Goal: Contribute content

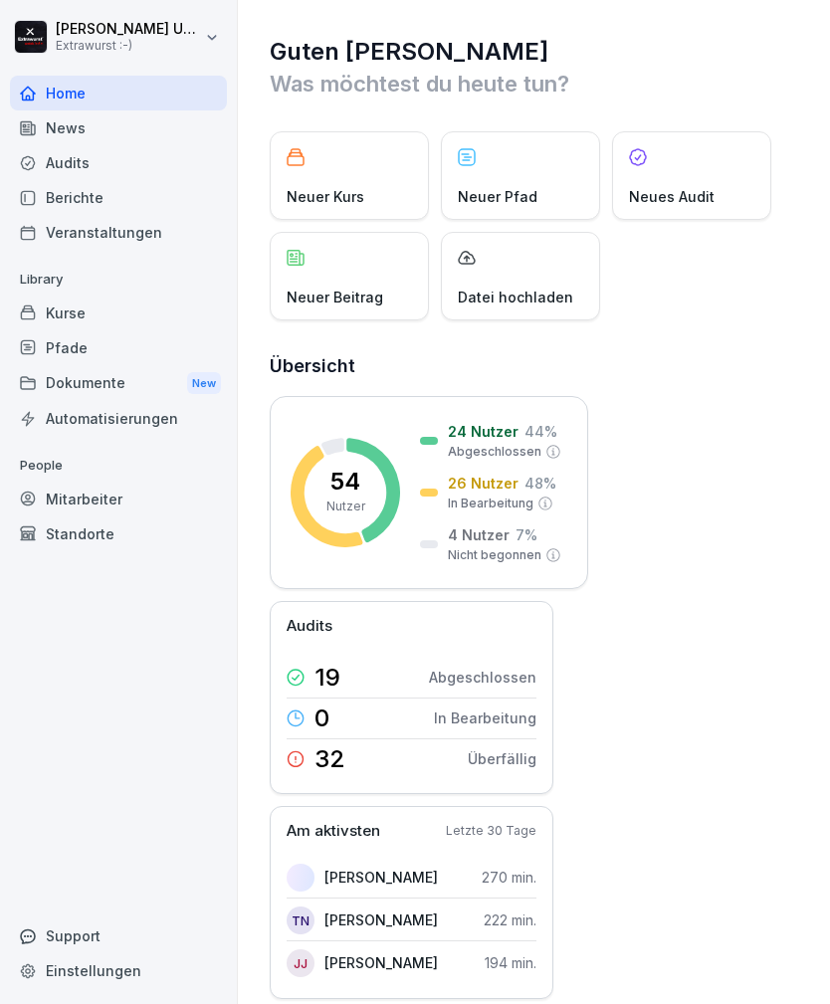
click at [352, 277] on div "Neuer Beitrag" at bounding box center [349, 276] width 159 height 89
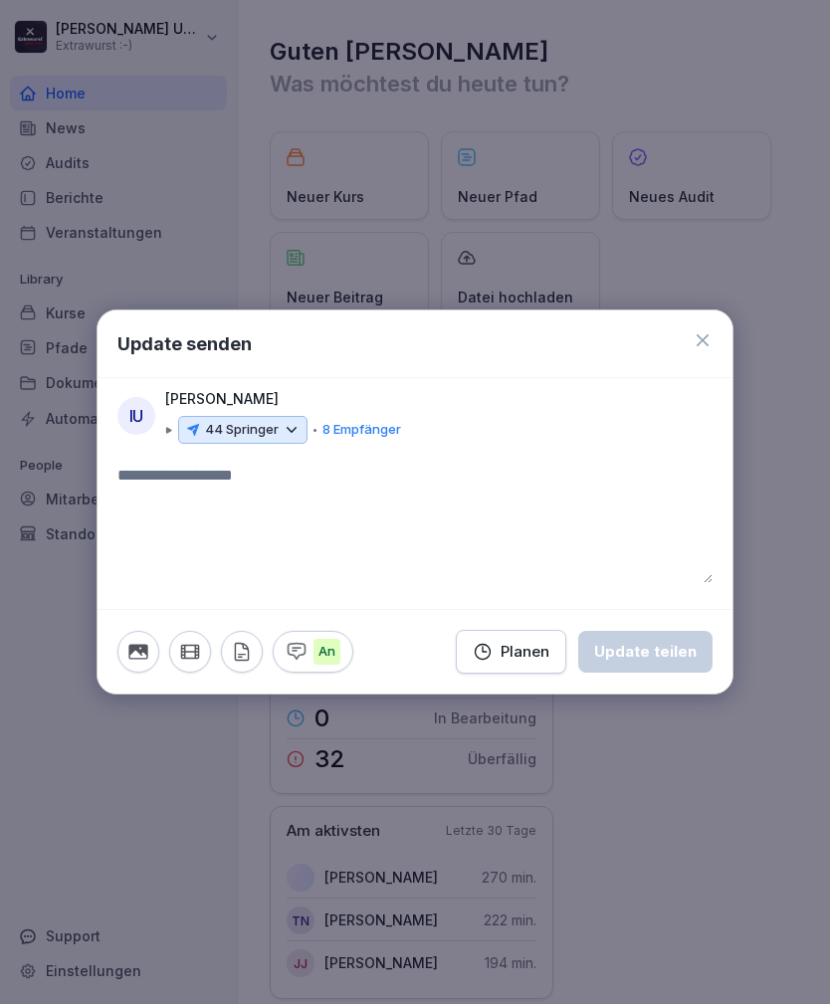
click at [293, 424] on icon at bounding box center [292, 430] width 18 height 18
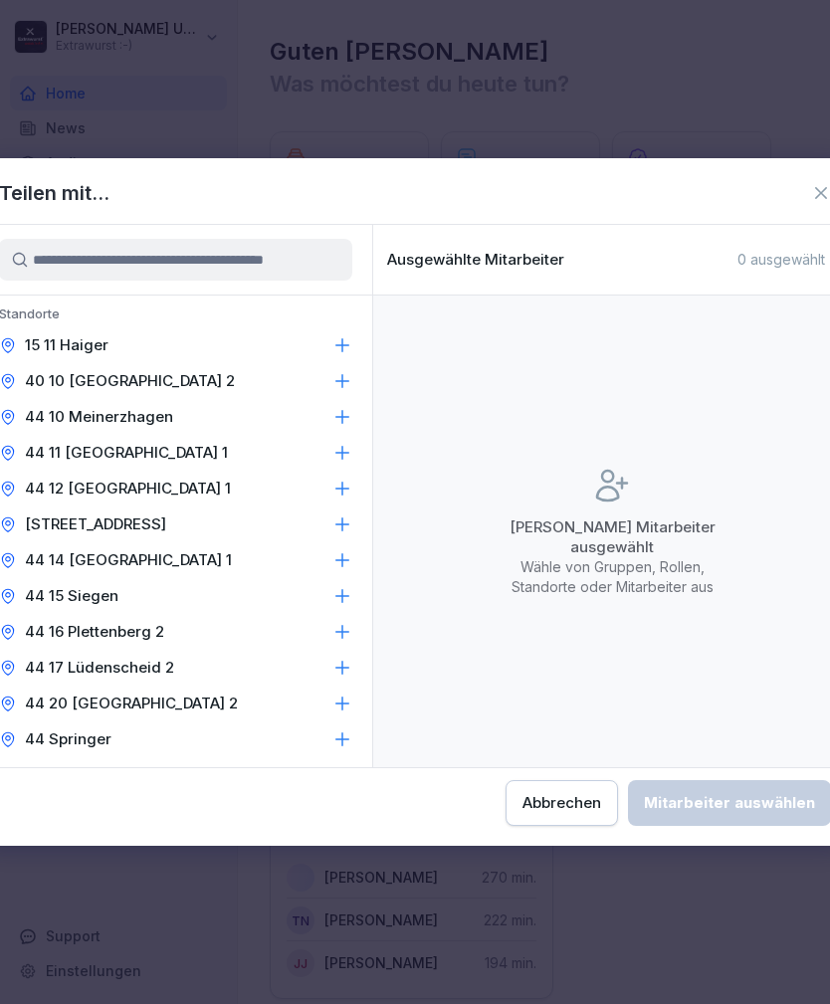
click at [337, 522] on icon at bounding box center [342, 524] width 20 height 20
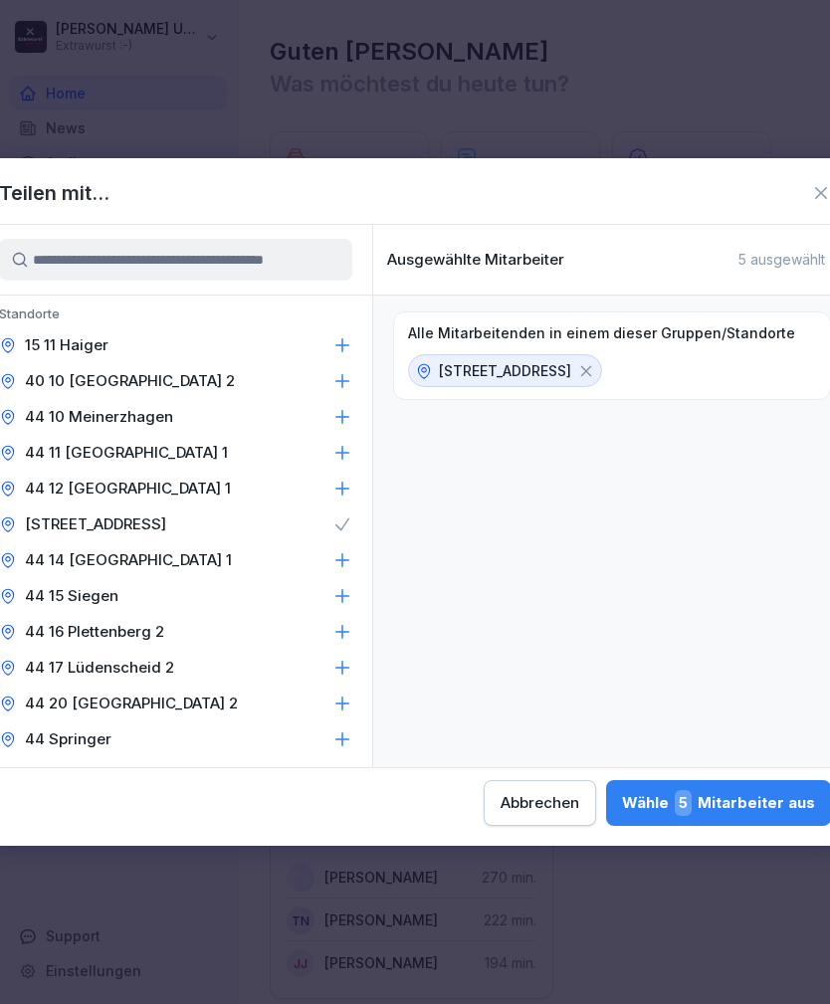
click at [341, 630] on icon at bounding box center [342, 632] width 20 height 20
click at [622, 809] on div "Wähle 7 Mitarbeiter aus" at bounding box center [718, 803] width 193 height 26
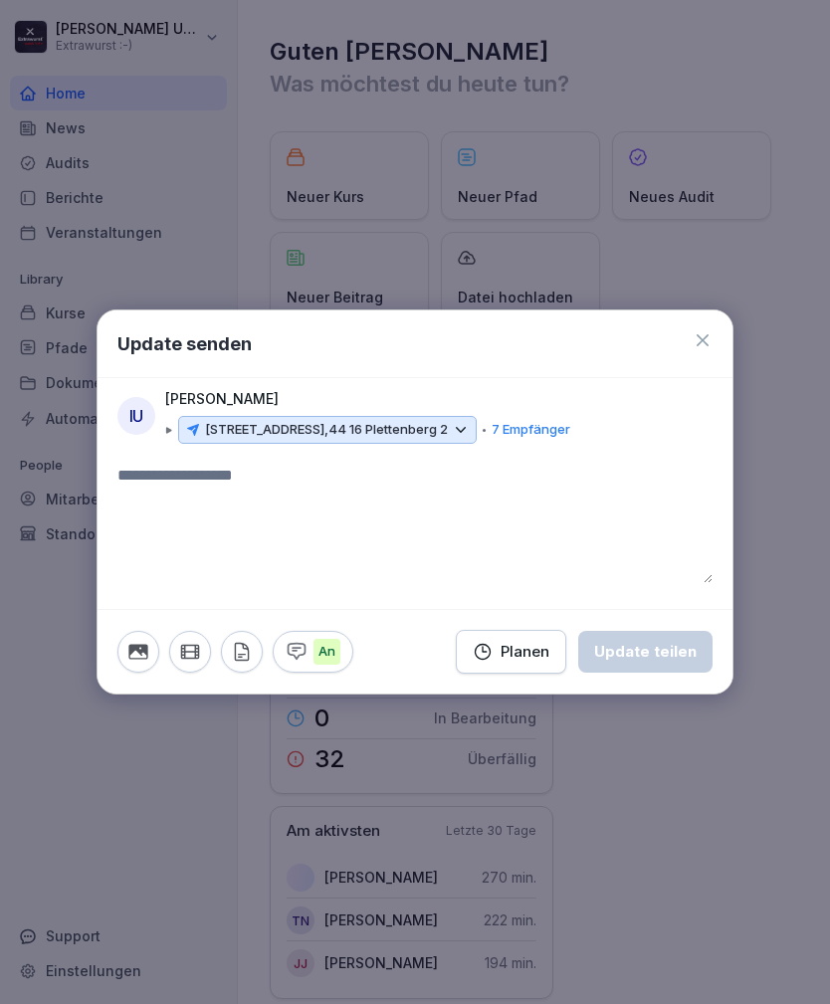
click at [276, 479] on textarea at bounding box center [414, 523] width 595 height 119
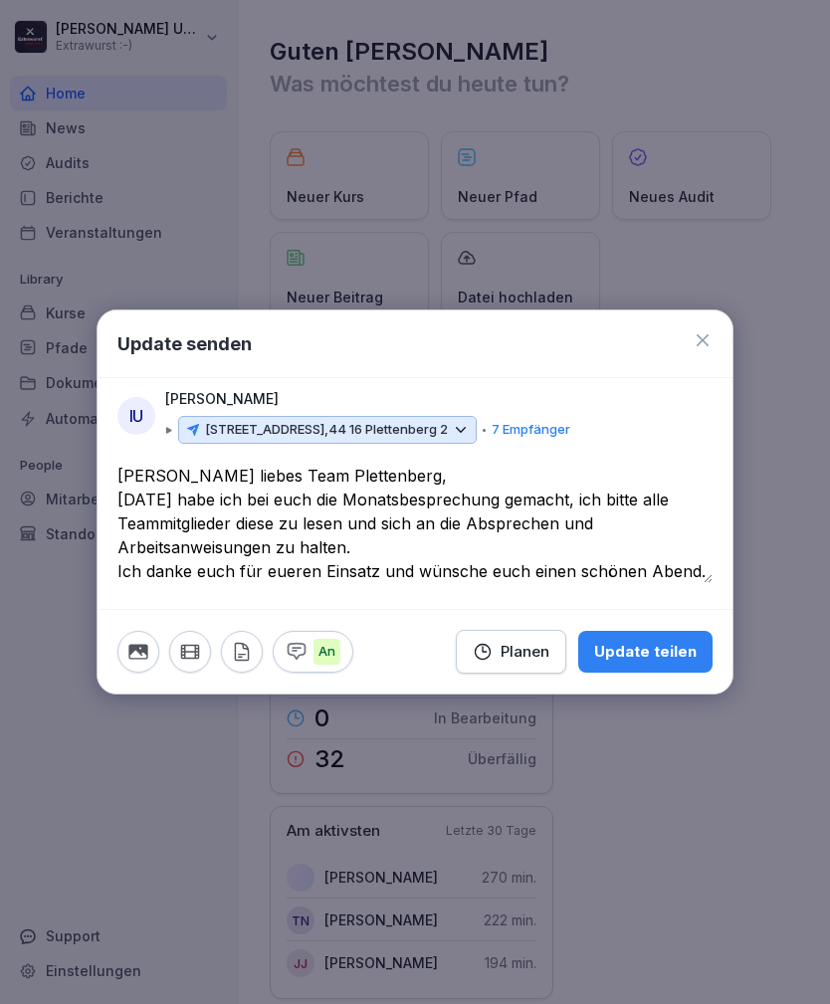
type textarea "**********"
click at [688, 788] on div at bounding box center [415, 502] width 830 height 1004
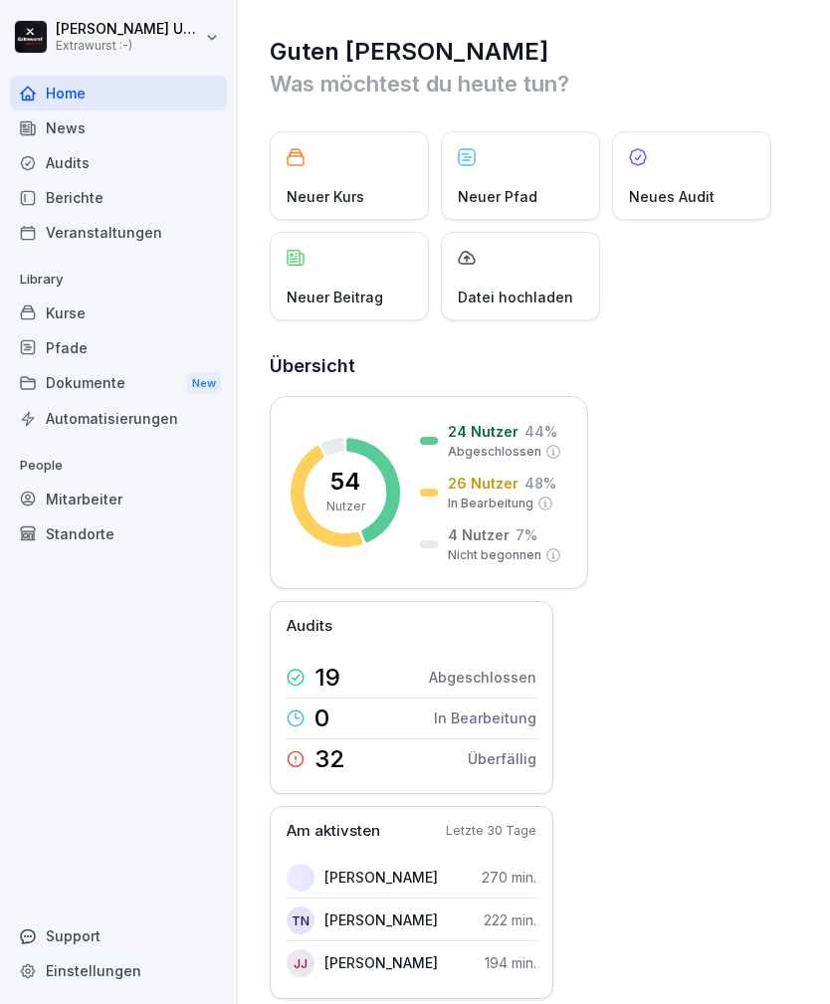
click at [163, 135] on div "News" at bounding box center [118, 127] width 217 height 35
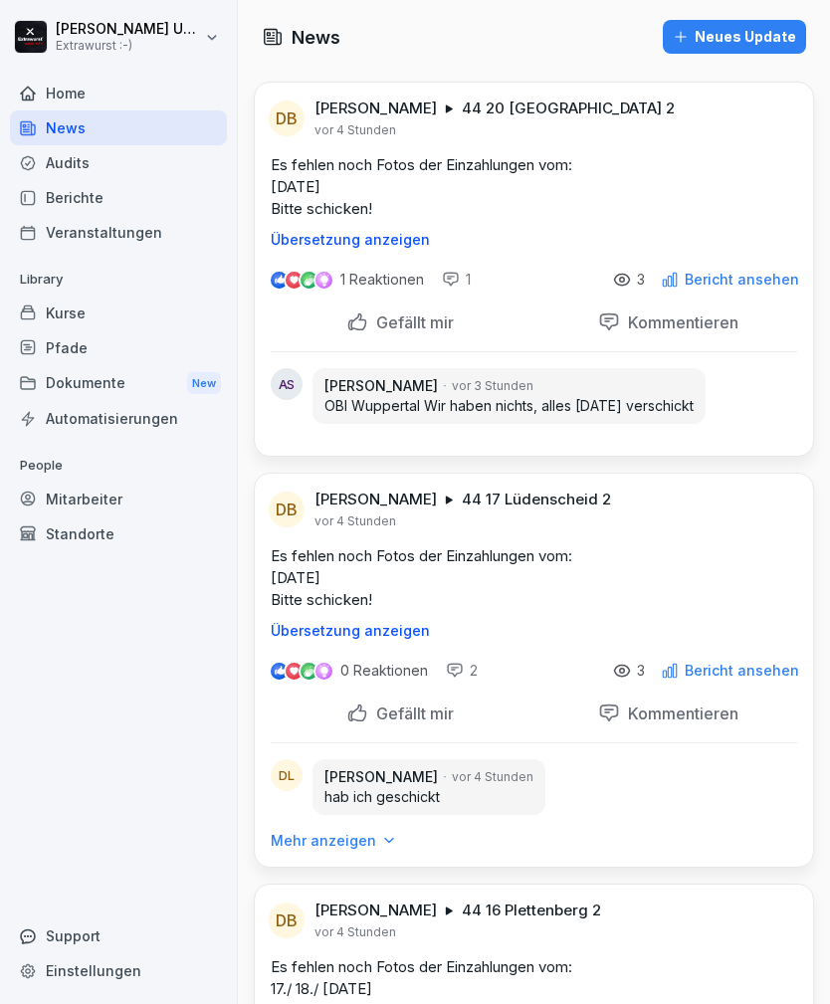
click at [123, 95] on div "Home" at bounding box center [118, 93] width 217 height 35
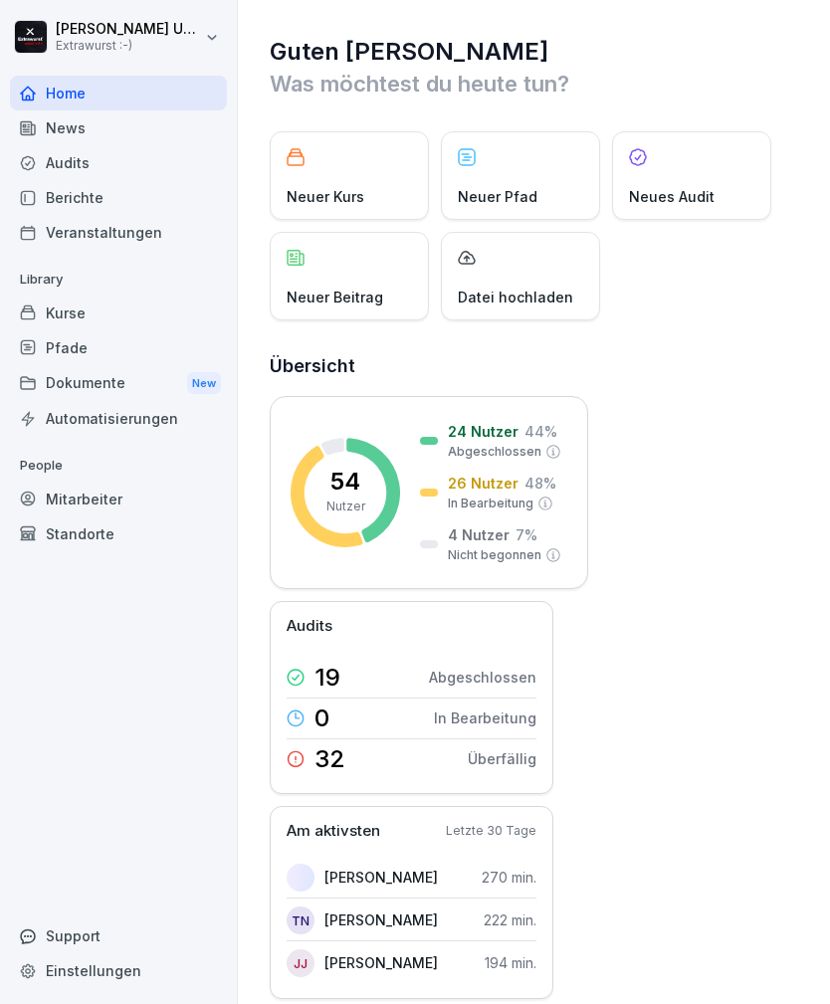
click at [374, 275] on div "Neuer Beitrag" at bounding box center [349, 276] width 159 height 89
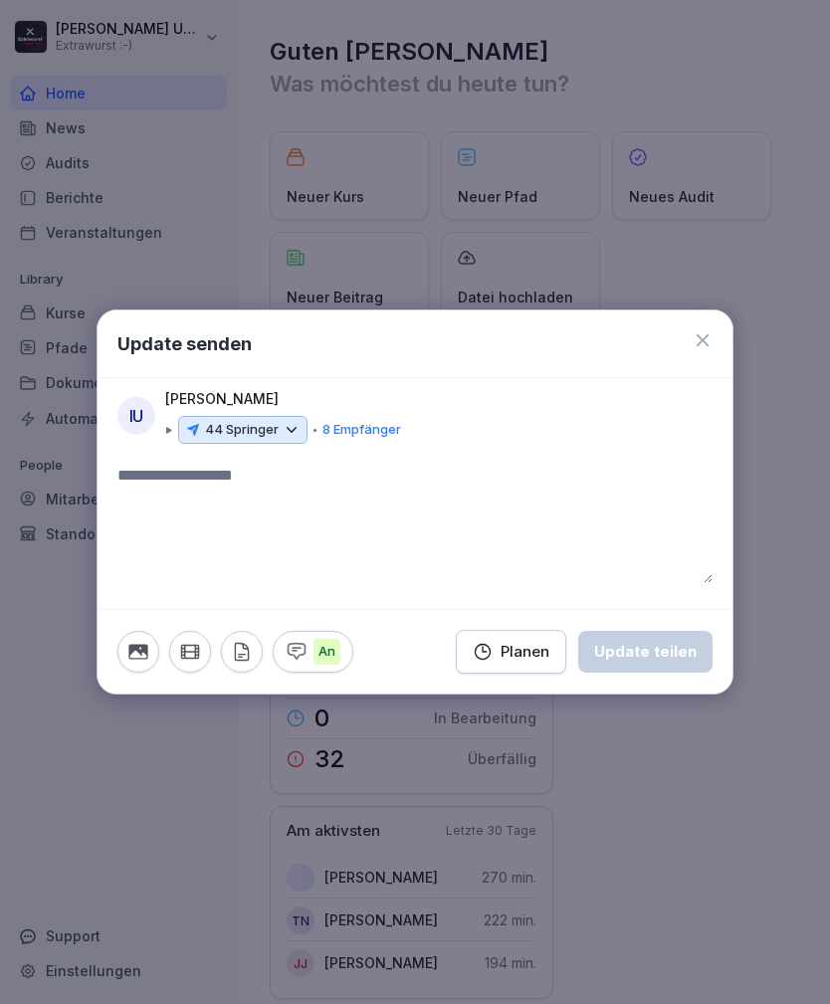
click at [294, 422] on icon at bounding box center [292, 430] width 18 height 18
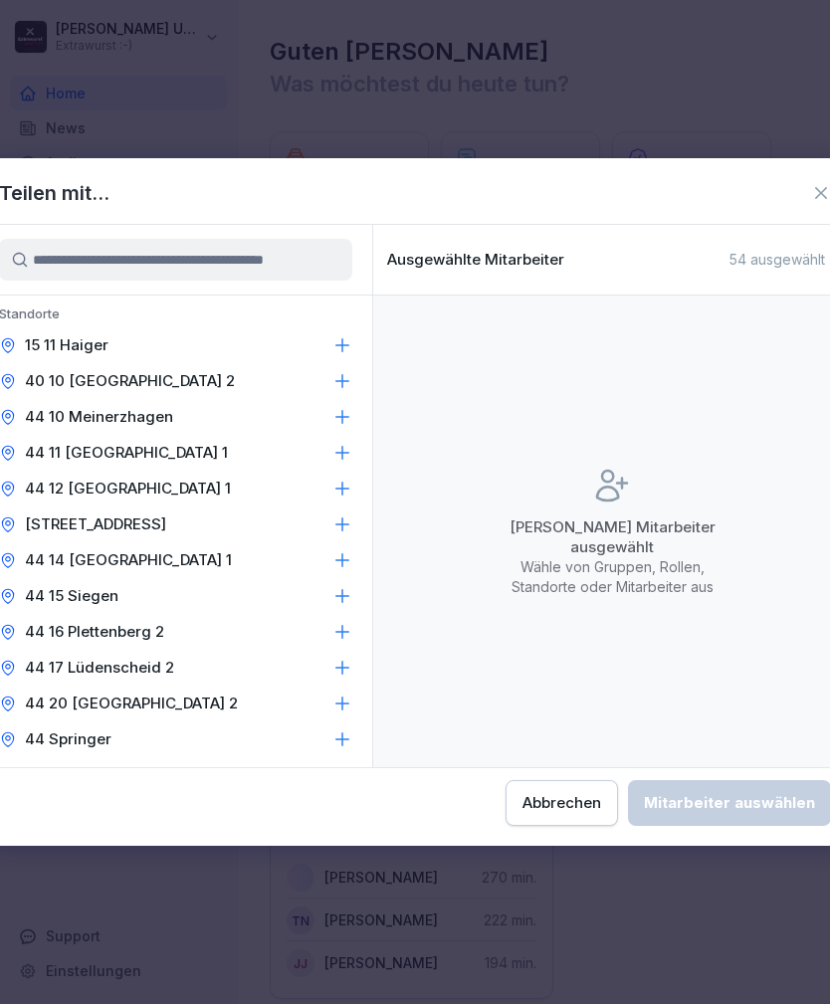
click at [340, 519] on icon at bounding box center [342, 524] width 20 height 20
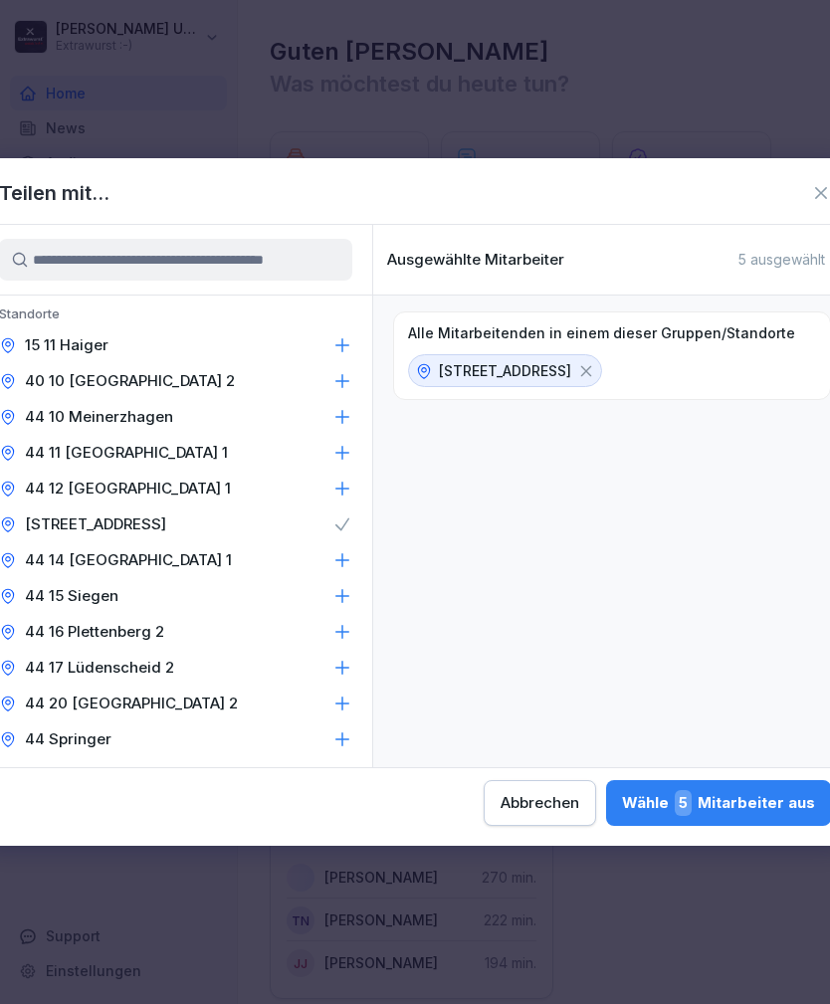
click at [347, 628] on icon at bounding box center [342, 632] width 20 height 20
click at [622, 797] on div "Wähle 7 Mitarbeiter aus" at bounding box center [718, 803] width 193 height 26
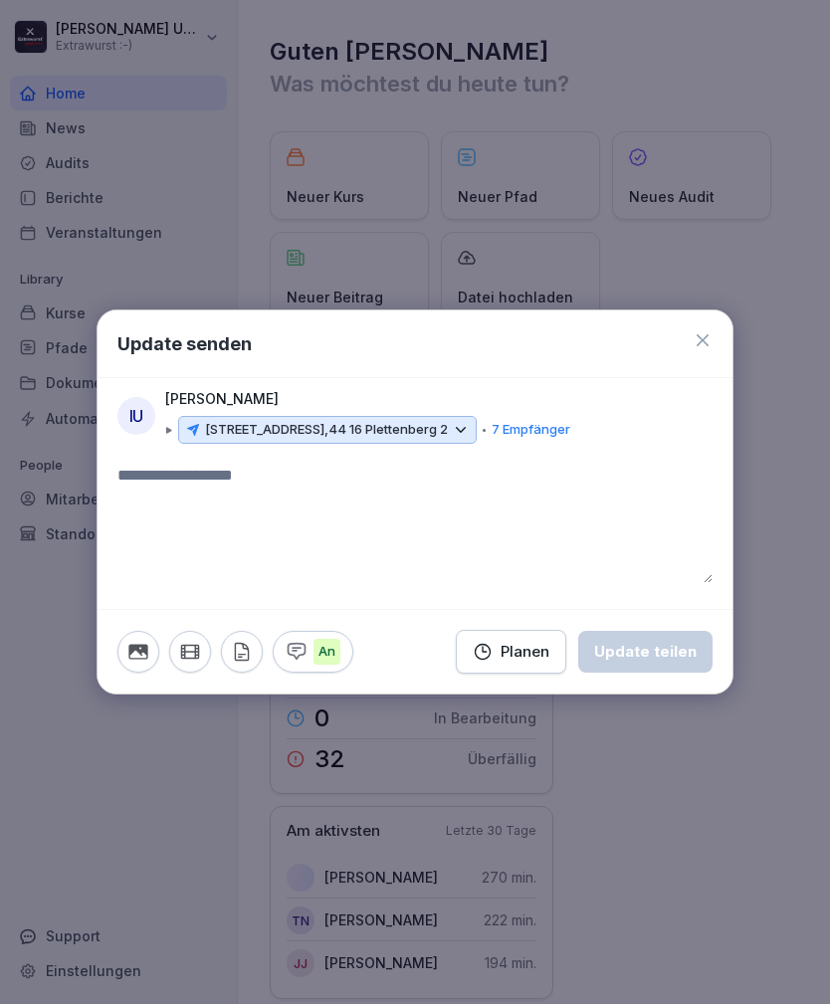
click at [238, 477] on textarea at bounding box center [414, 523] width 595 height 119
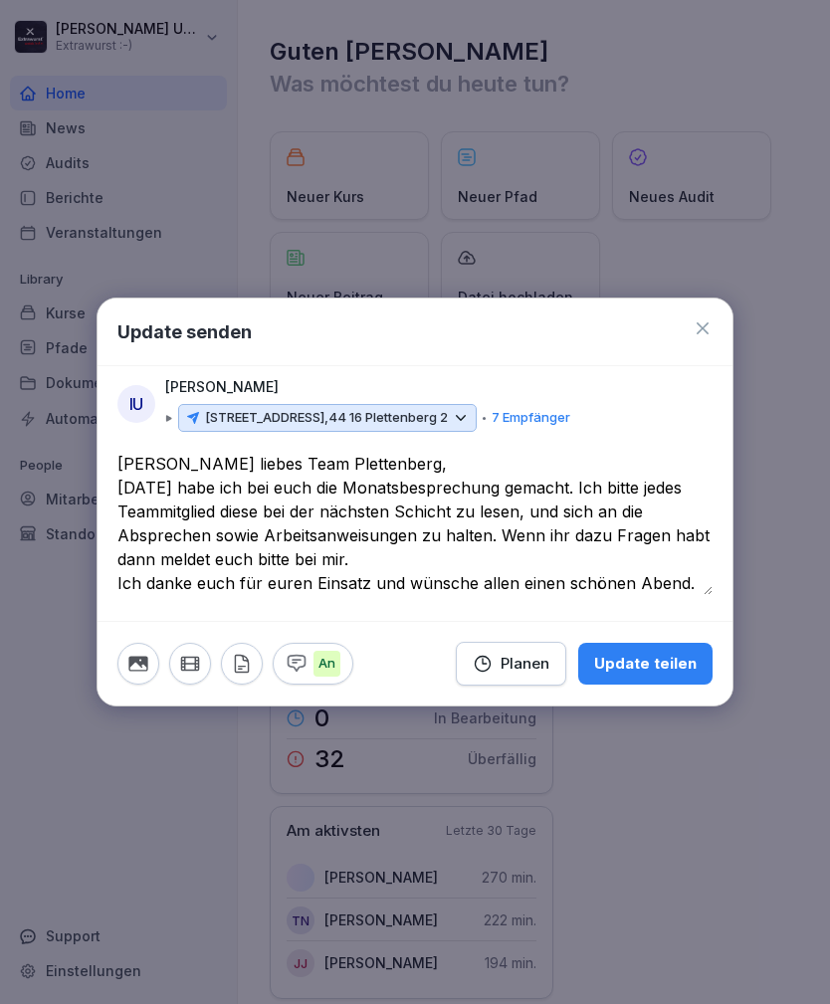
type textarea "**********"
click at [668, 649] on button "Update teilen" at bounding box center [645, 664] width 134 height 42
